Goal: Task Accomplishment & Management: Complete application form

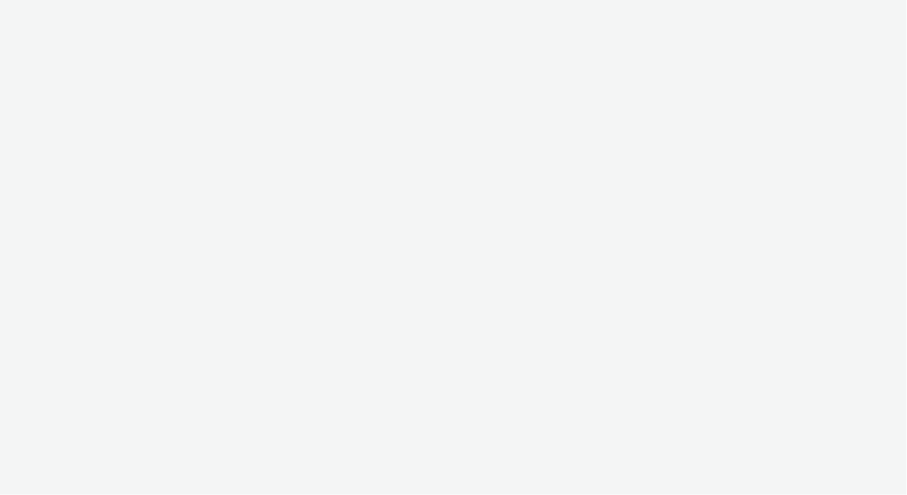
select select "2fc77e36-bb93-4aa3-9dff-dcb08e02eac6"
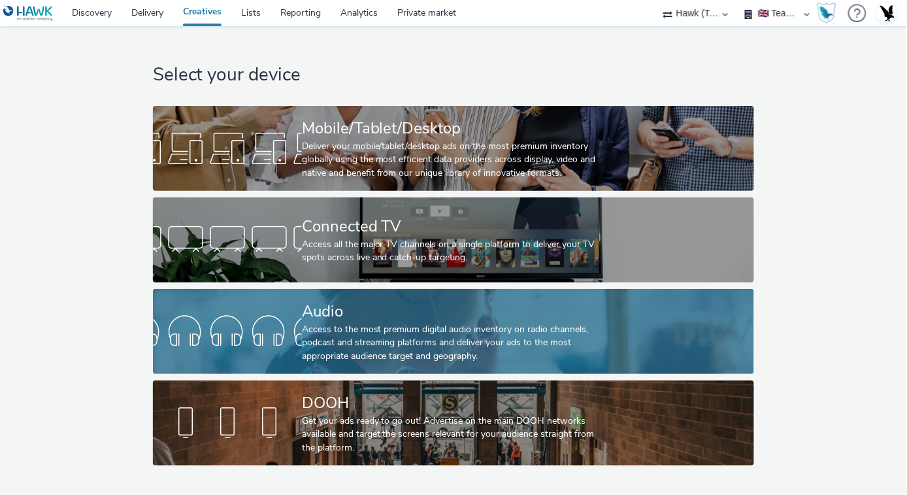
click at [360, 302] on div "Audio" at bounding box center [451, 311] width 298 height 23
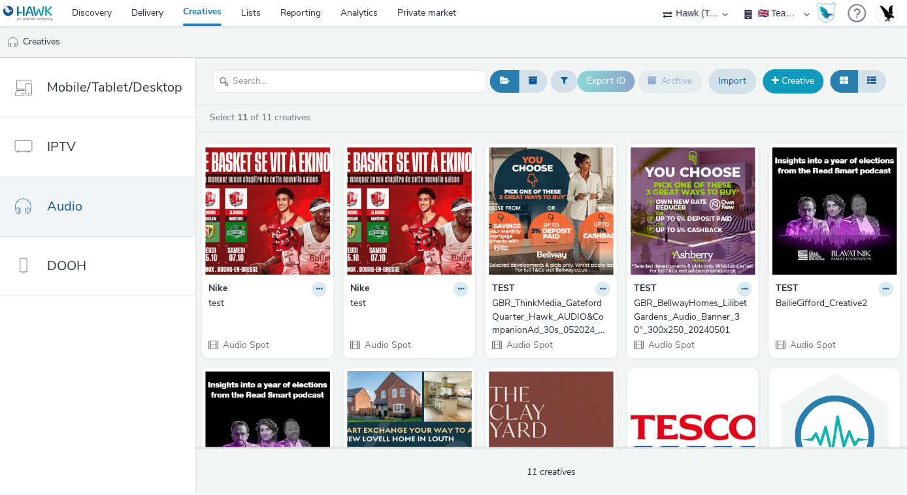
click at [785, 73] on link "Creative" at bounding box center [793, 81] width 61 height 24
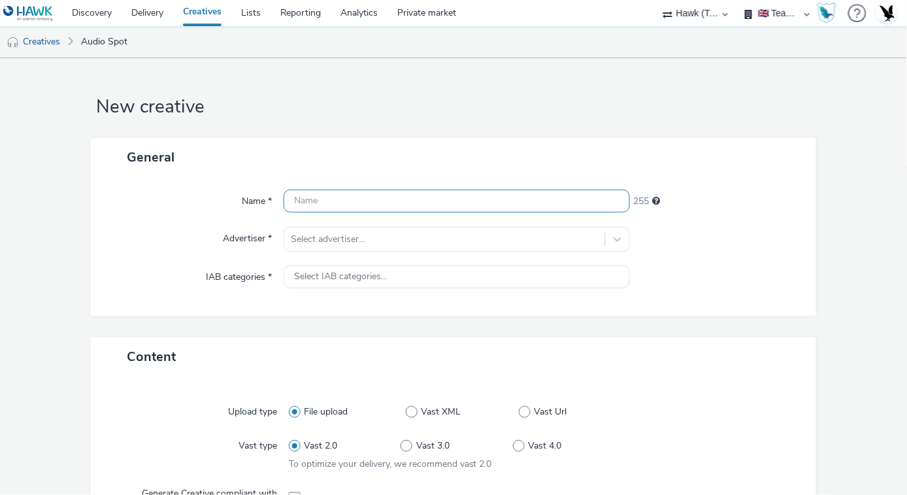
click at [390, 194] on input "text" at bounding box center [457, 201] width 346 height 23
type input "UK_"
click at [302, 192] on input "UK_" at bounding box center [457, 201] width 346 height 23
click at [348, 208] on input "UK_" at bounding box center [457, 201] width 346 height 23
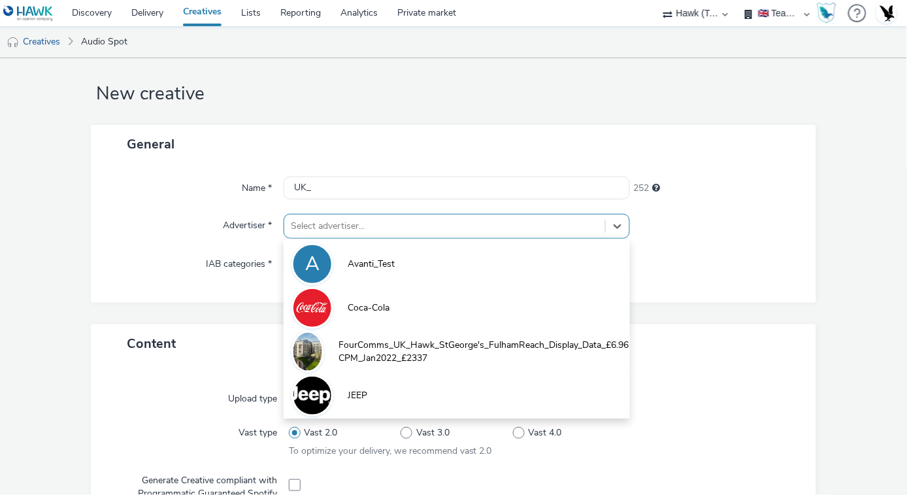
click at [431, 234] on div "Select advertiser..." at bounding box center [444, 226] width 321 height 21
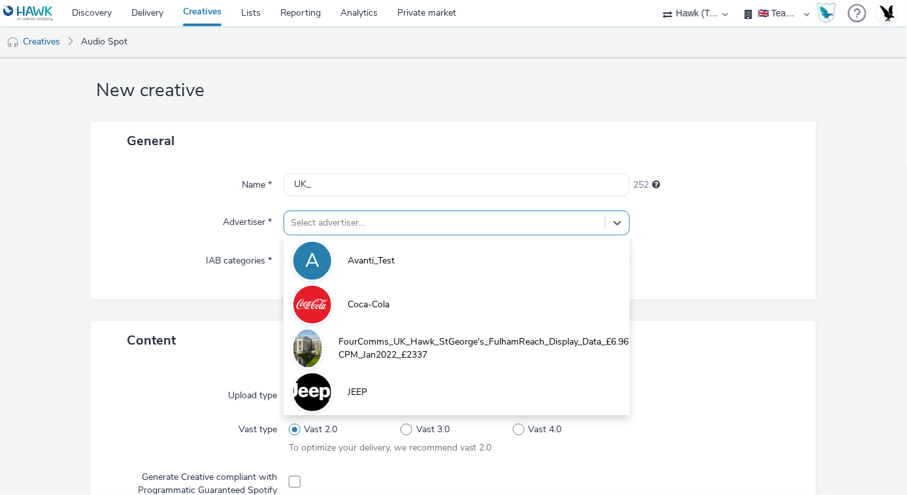
scroll to position [17, 0]
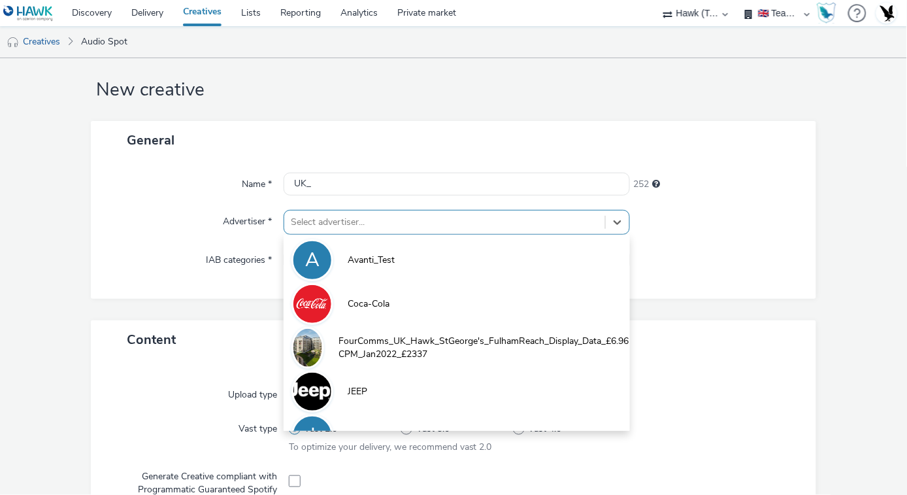
click at [384, 218] on div at bounding box center [445, 222] width 308 height 16
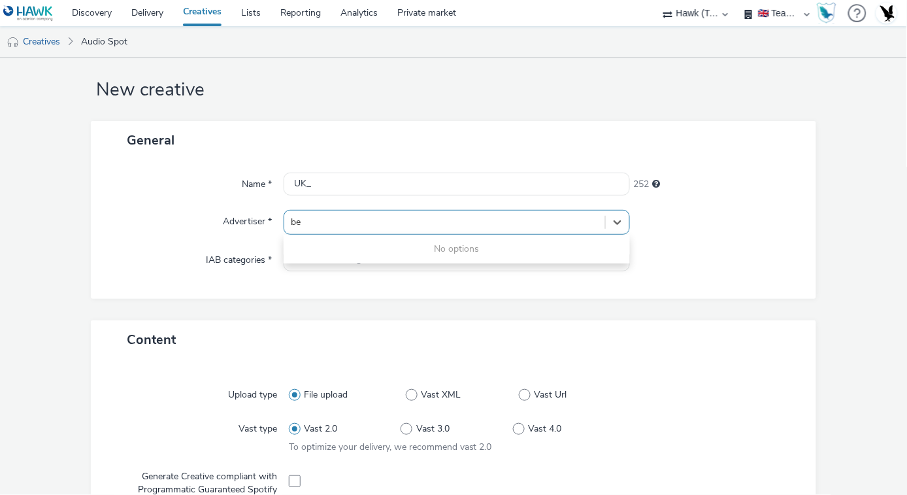
type input "b"
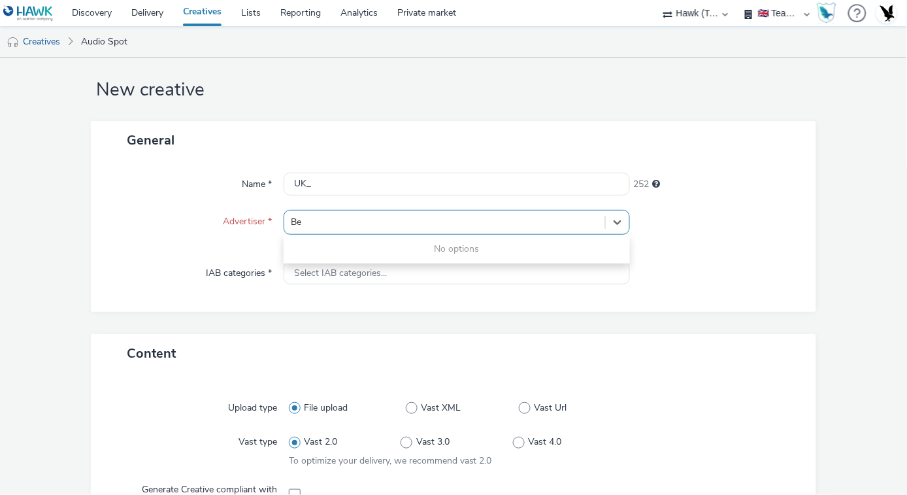
type input "B"
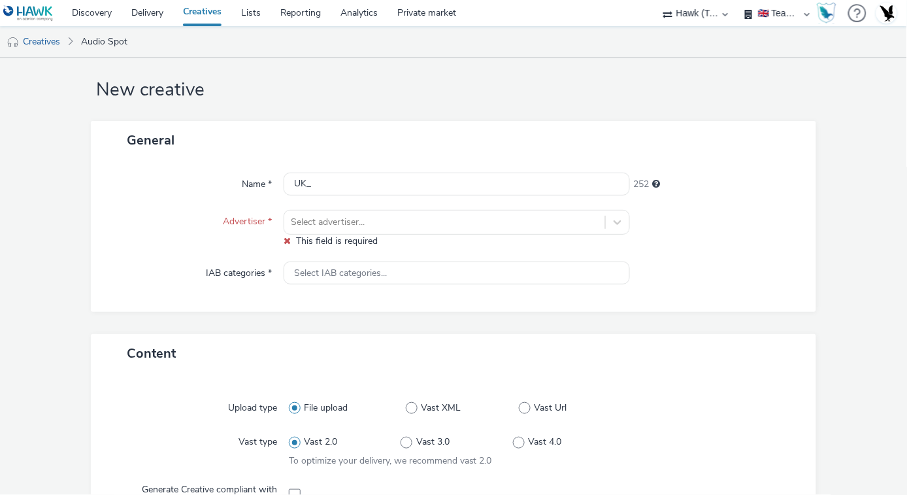
click at [25, 2] on link at bounding box center [31, 13] width 62 height 26
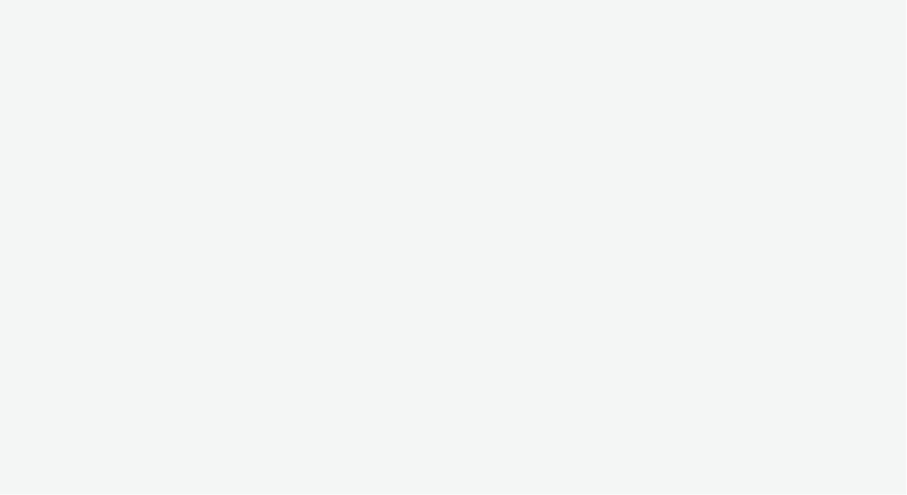
select select "2fc77e36-bb93-4aa3-9dff-dcb08e02eac6"
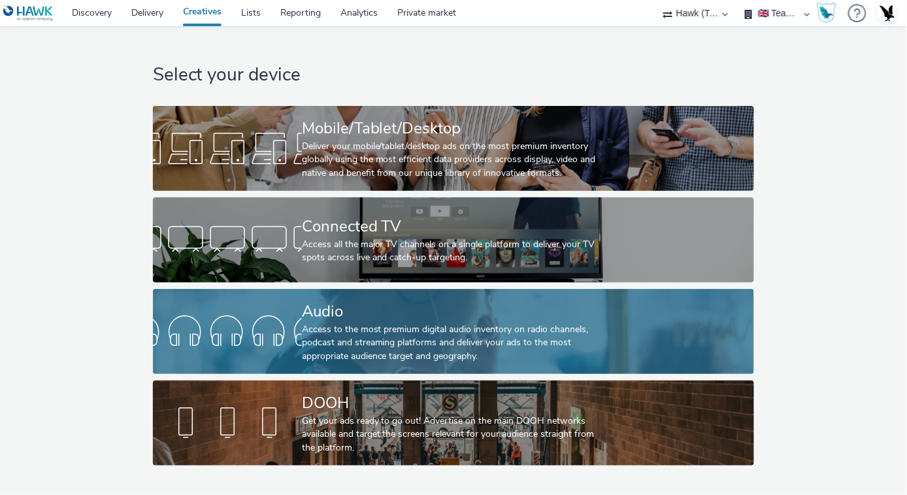
click at [386, 345] on div "Access to the most premium digital audio inventory on radio channels, podcast a…" at bounding box center [451, 343] width 298 height 40
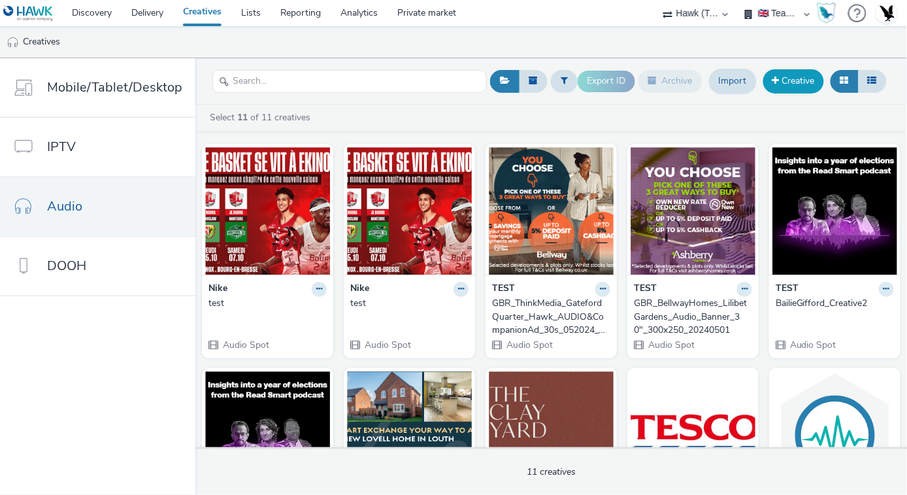
click at [802, 73] on link "Creative" at bounding box center [793, 81] width 61 height 24
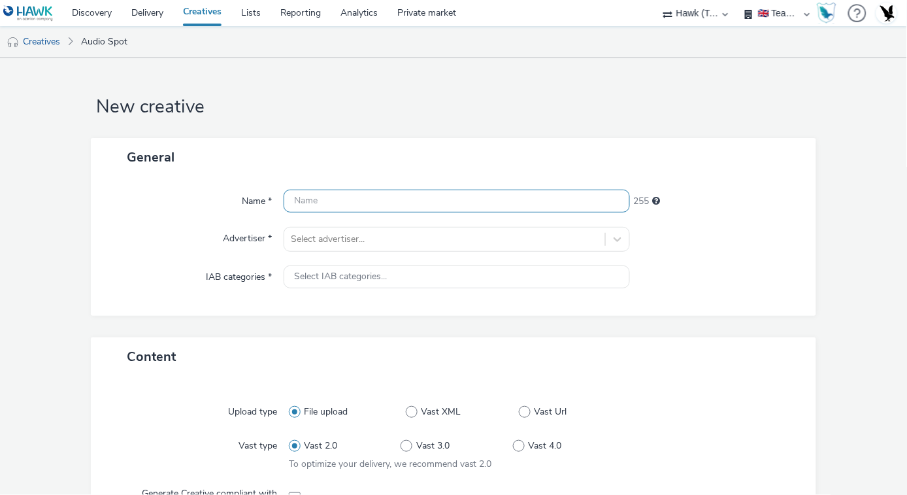
click at [315, 191] on input "text" at bounding box center [457, 201] width 346 height 23
click at [354, 211] on input "GBR_" at bounding box center [457, 201] width 346 height 23
paste input "https://www.bellway.co.uk/"
drag, startPoint x: 365, startPoint y: 199, endPoint x: 315, endPoint y: 197, distance: 49.7
click at [315, 197] on input "GBR_https://www.bellway.co.uk/" at bounding box center [457, 201] width 346 height 23
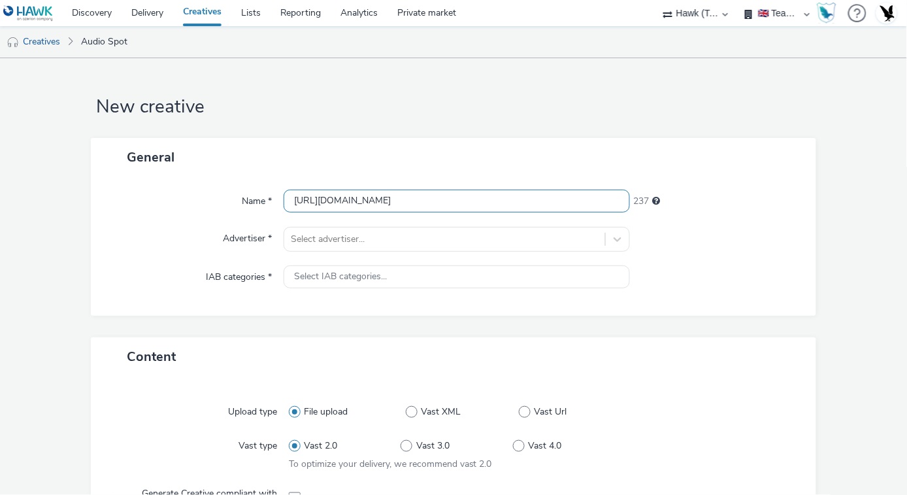
drag, startPoint x: 376, startPoint y: 197, endPoint x: 346, endPoint y: 199, distance: 29.5
click at [346, 199] on input "GBR_Bellway.co.uk/" at bounding box center [457, 201] width 346 height 23
click at [351, 201] on input "GBR_Bellway_Hawk_" at bounding box center [457, 201] width 346 height 23
click at [345, 198] on input "GBR_Bellway_Hawk_" at bounding box center [457, 201] width 346 height 23
click at [380, 198] on input "GBR_BellwayHomes_Hawk_" at bounding box center [457, 201] width 346 height 23
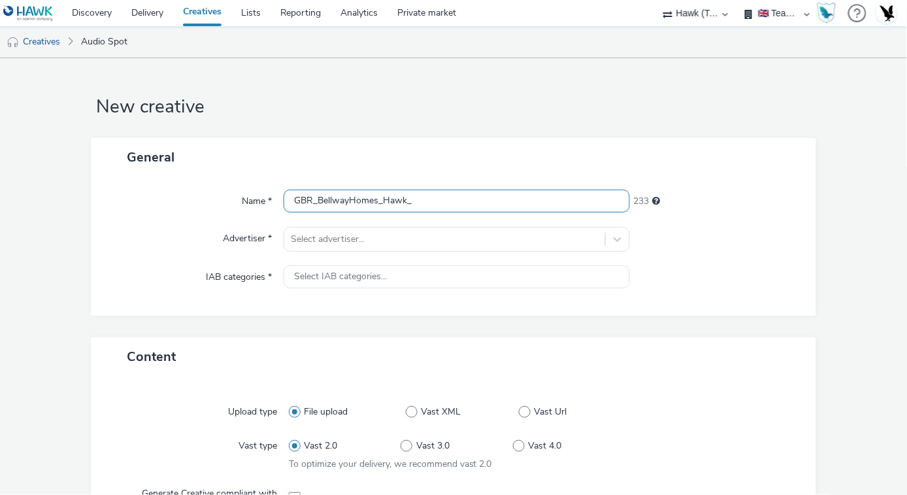
paste input "Corallian Heights"
click at [417, 197] on input "GBR_BellwayHomes_Corallian Heights_Hawk_" at bounding box center [457, 201] width 346 height 23
click at [514, 207] on input "GBR_BellwayHomes_CorallianHeights_Hawk_" at bounding box center [457, 201] width 346 height 23
click at [522, 201] on input "GBR_BellwayHomes_CorallianHeights_Hawk_Audio_" at bounding box center [457, 201] width 346 height 23
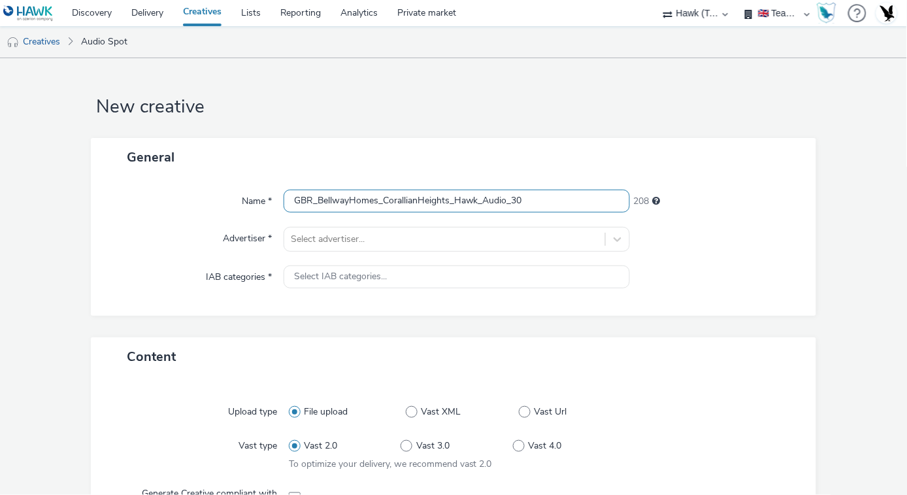
paste input """
click at [556, 205] on input "GBR_BellwayHomes_CorallianHeights_Hawk_Audio_30"" at bounding box center [457, 201] width 346 height 23
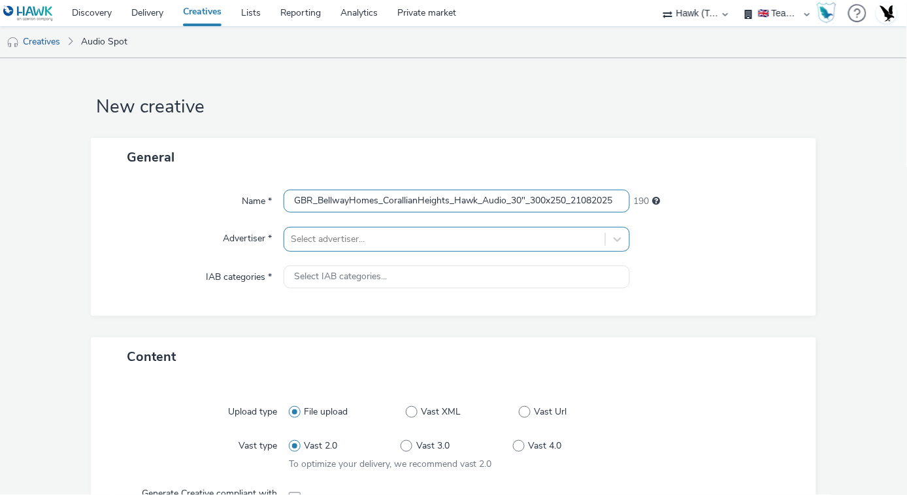
type input "GBR_BellwayHomes_CorallianHeights_Hawk_Audio_30"_300x250_21082025"
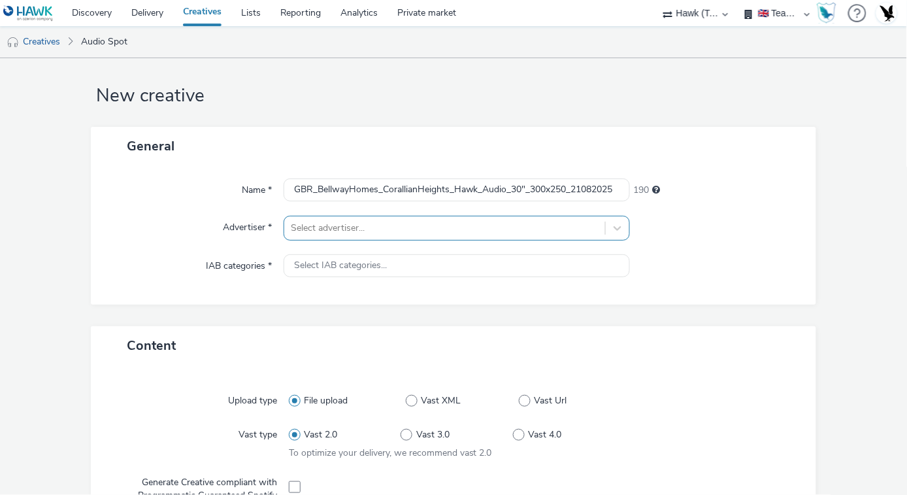
click at [544, 241] on div "Select advertiser..." at bounding box center [457, 228] width 346 height 25
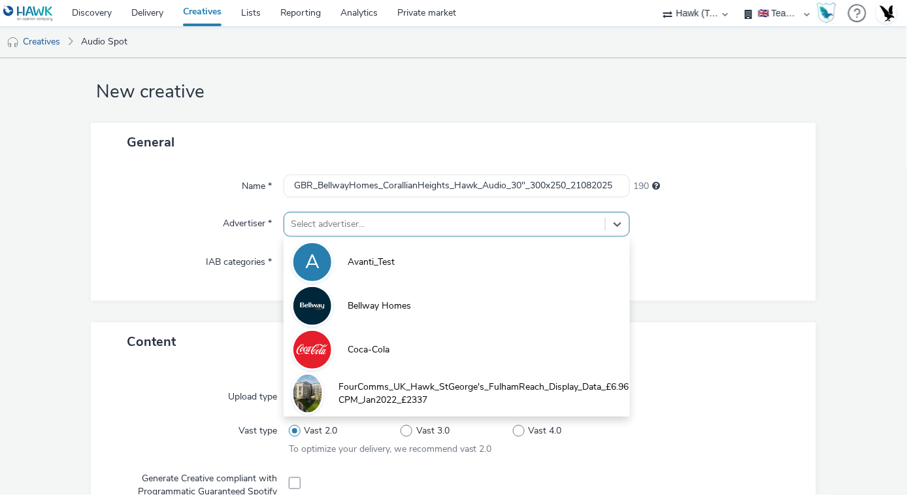
scroll to position [17, 0]
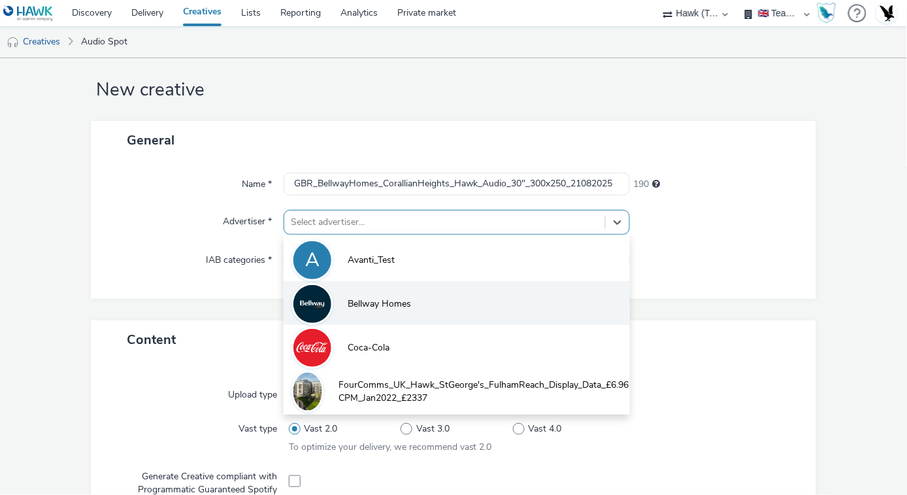
click at [492, 314] on li "Bellway Homes" at bounding box center [457, 303] width 346 height 44
type input "http://bellway.co.uk"
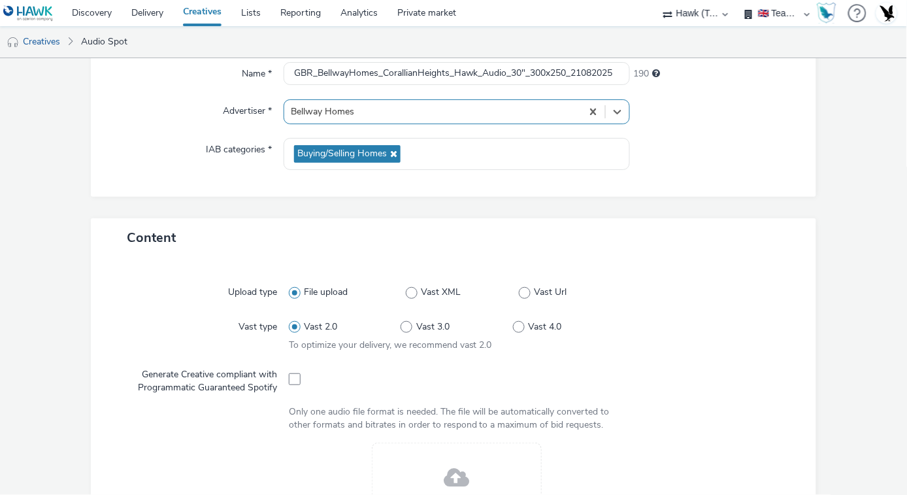
scroll to position [126, 0]
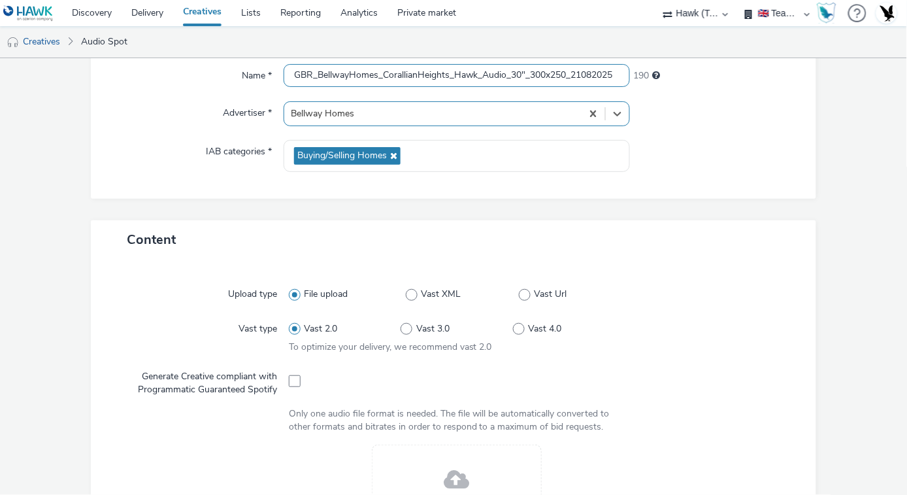
click at [538, 69] on input "GBR_BellwayHomes_CorallianHeights_Hawk_Audio_30"_300x250_21082025" at bounding box center [457, 75] width 346 height 23
click at [863, 259] on form "New creative General Name * GBR_BellwayHomes_CorallianHeights_Hawk_Audio_30"_30…" at bounding box center [453, 431] width 907 height 997
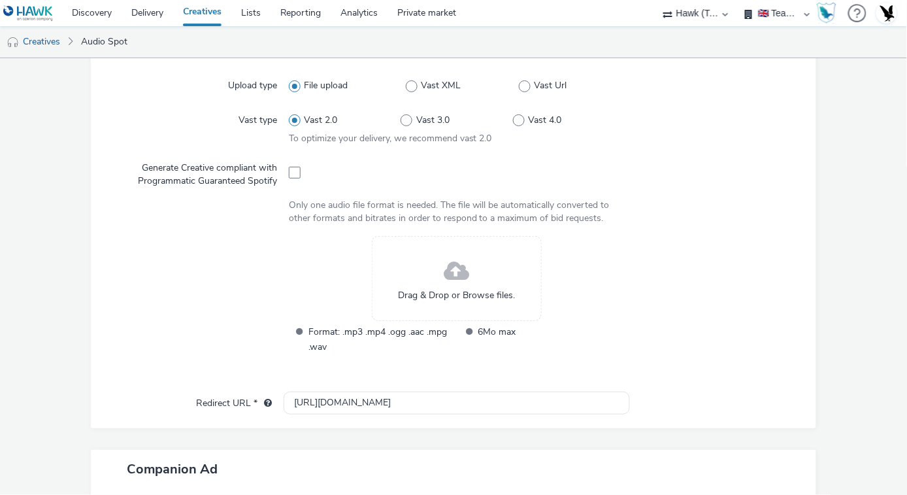
scroll to position [335, 0]
click at [461, 299] on span "Drag & Drop or Browse files." at bounding box center [456, 294] width 117 height 13
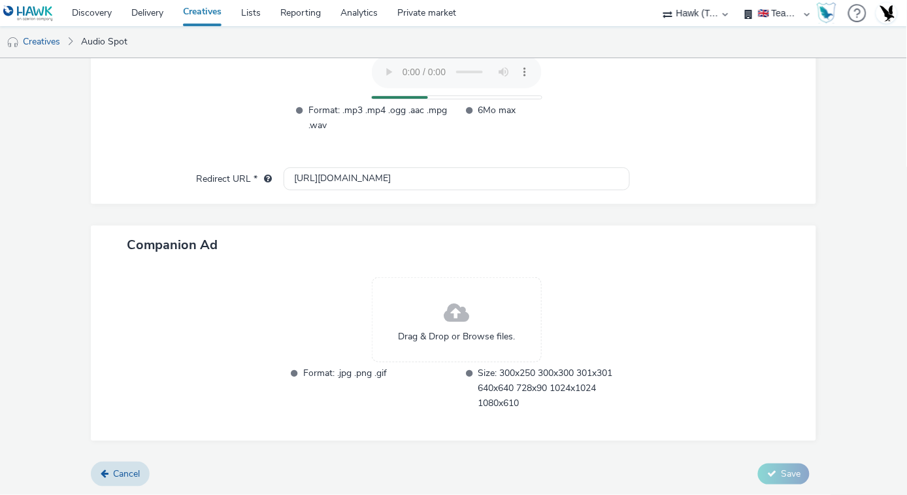
scroll to position [515, 0]
click at [430, 319] on div "Drag & Drop or Browse files." at bounding box center [457, 319] width 170 height 85
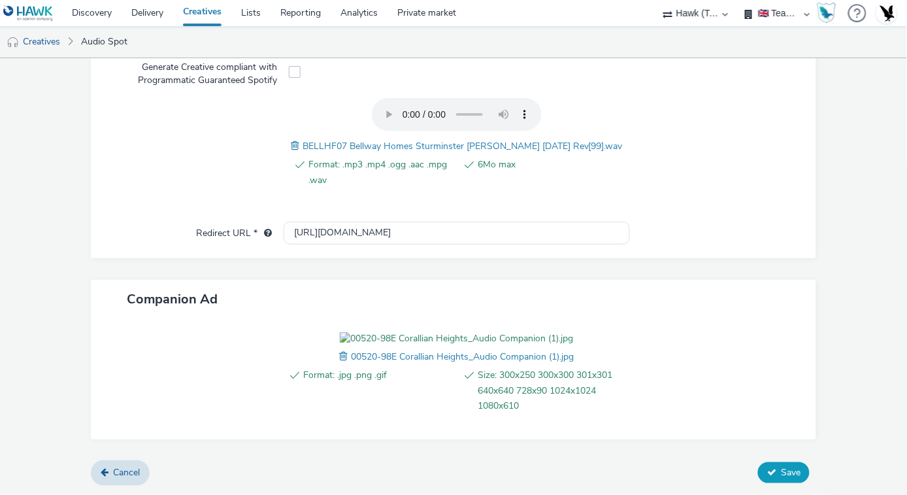
scroll to position [509, 0]
click at [773, 480] on button "Save" at bounding box center [784, 472] width 52 height 21
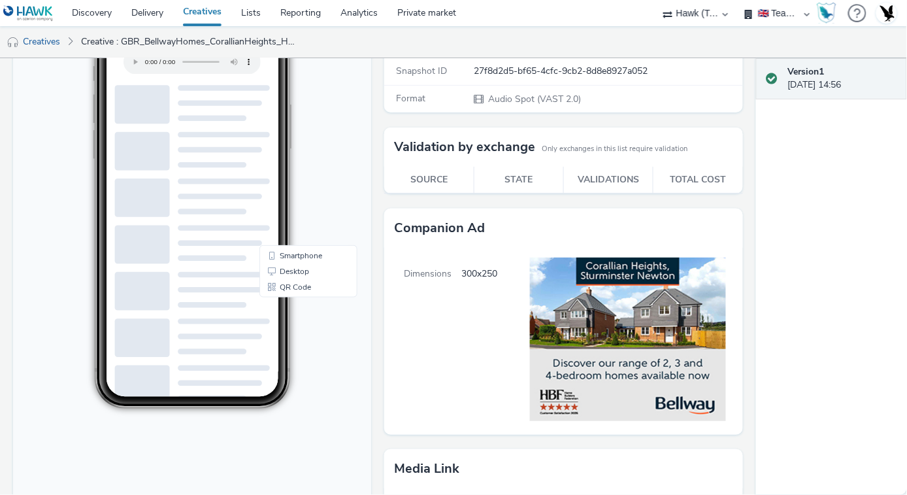
scroll to position [180, 0]
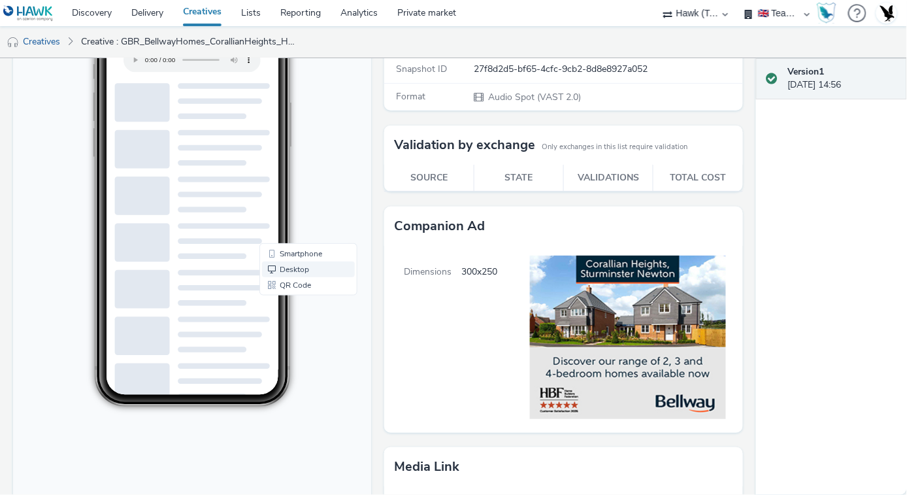
click at [305, 270] on link "Desktop" at bounding box center [307, 270] width 93 height 16
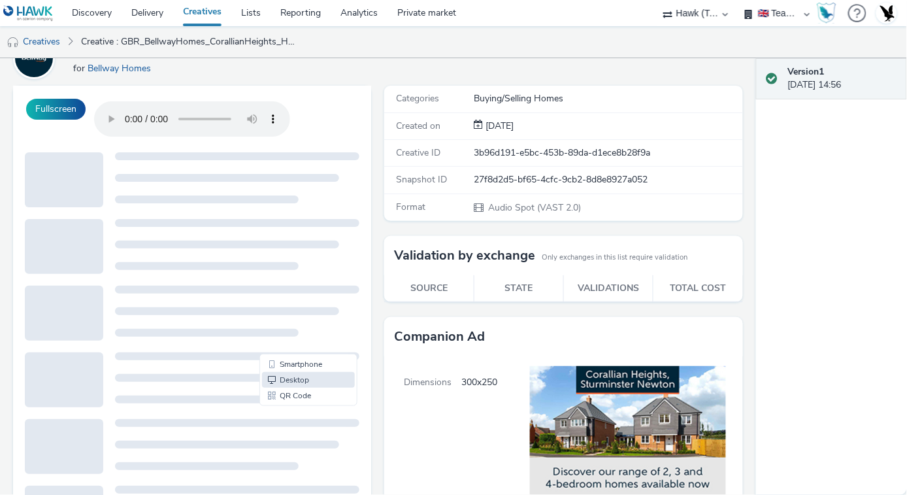
scroll to position [73, 0]
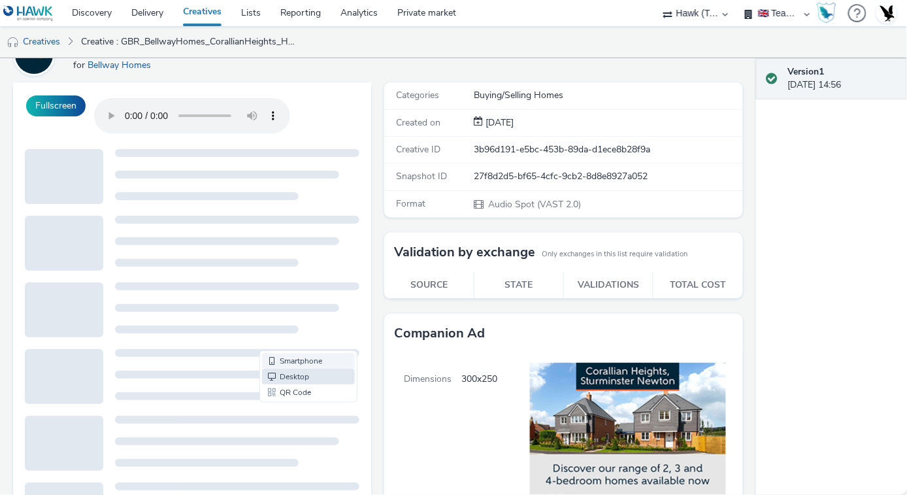
click at [305, 361] on link "Smartphone" at bounding box center [307, 361] width 93 height 16
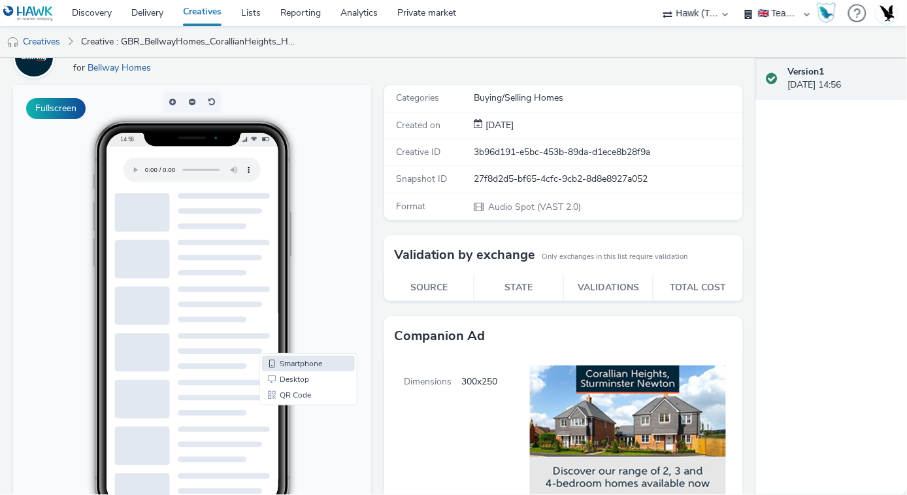
scroll to position [0, 0]
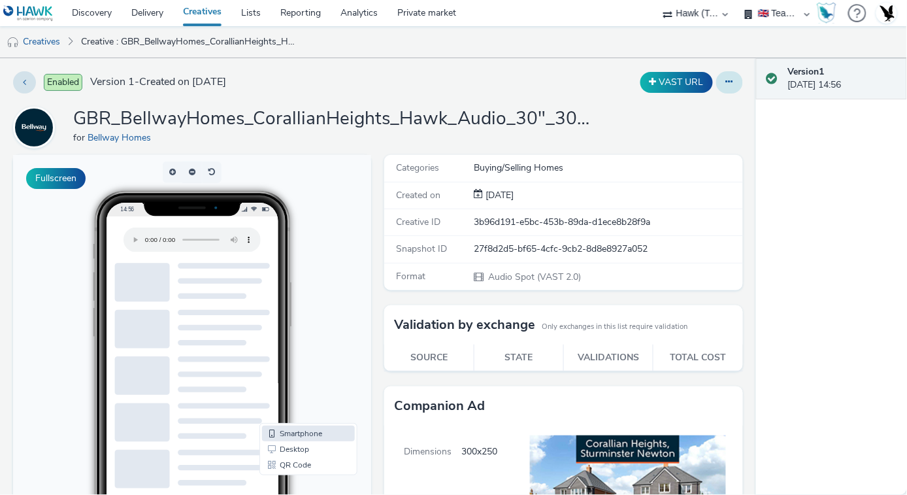
click at [717, 88] on button at bounding box center [729, 82] width 27 height 22
click at [593, 82] on div "VAST URL Edit Duplicate Copy ID Archive" at bounding box center [597, 82] width 292 height 22
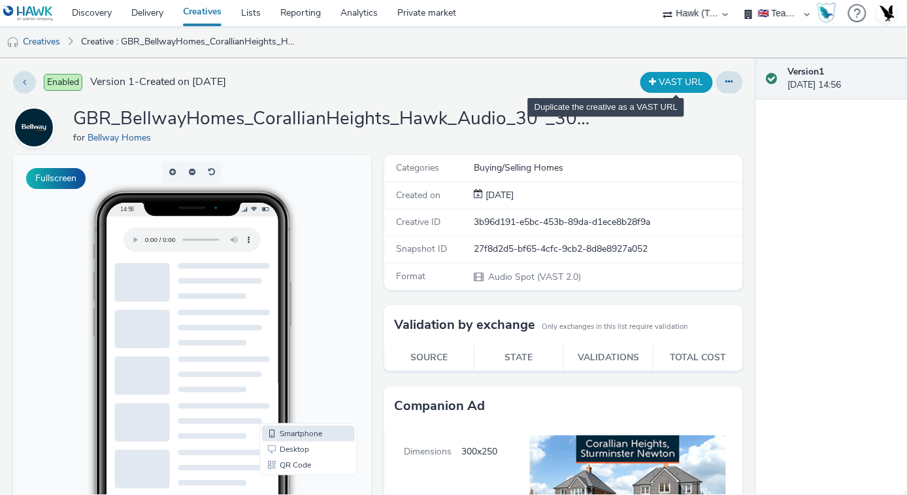
click at [646, 85] on button "VAST URL" at bounding box center [677, 82] width 73 height 21
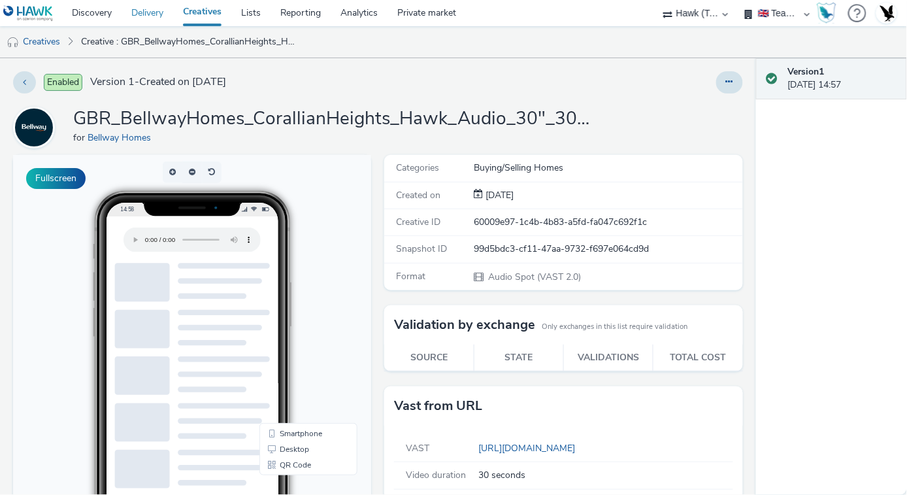
click at [144, 5] on link "Delivery" at bounding box center [148, 13] width 52 height 26
